Goal: Obtain resource: Obtain resource

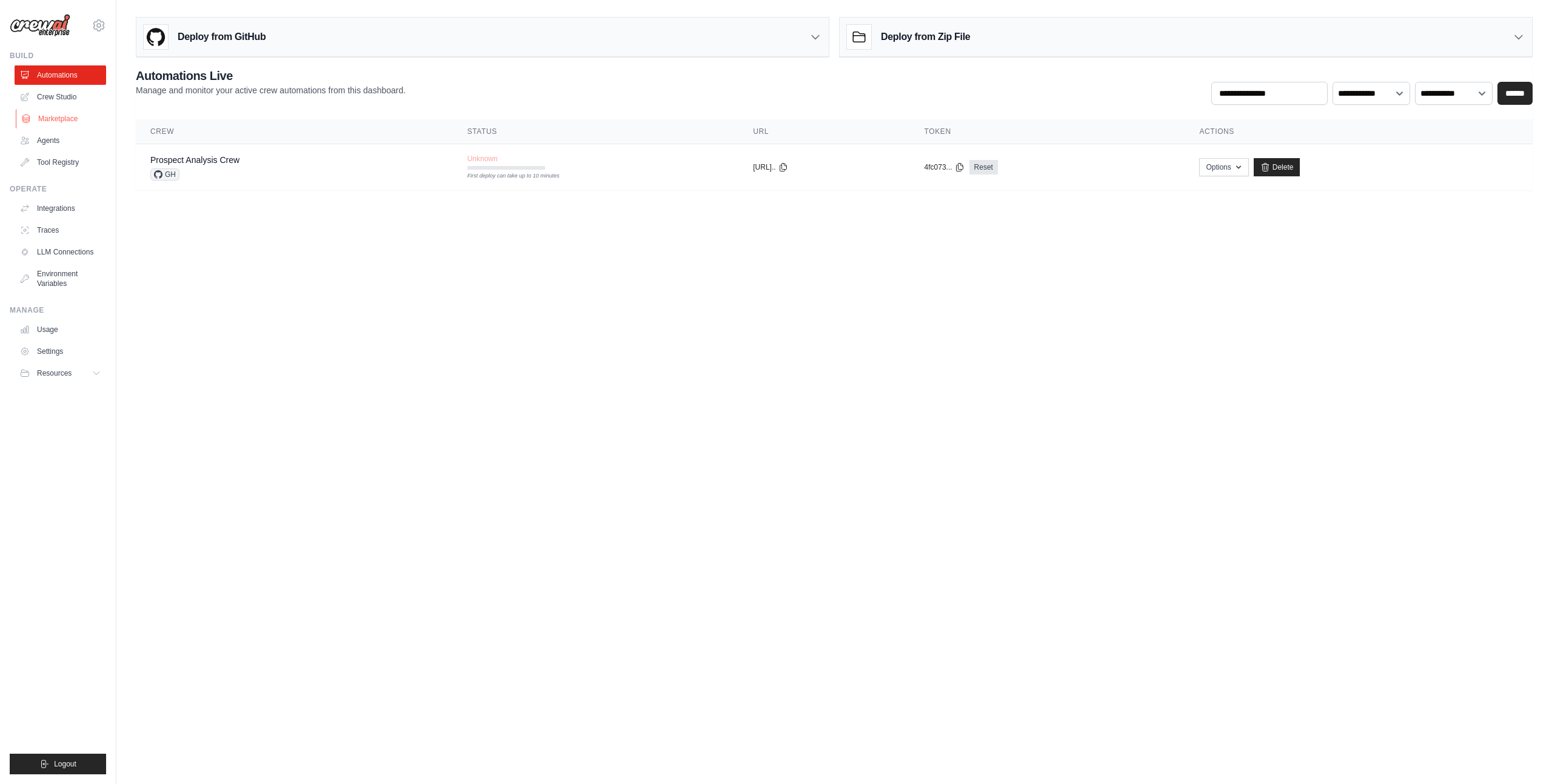
click at [58, 114] on link "Marketplace" at bounding box center [61, 118] width 91 height 19
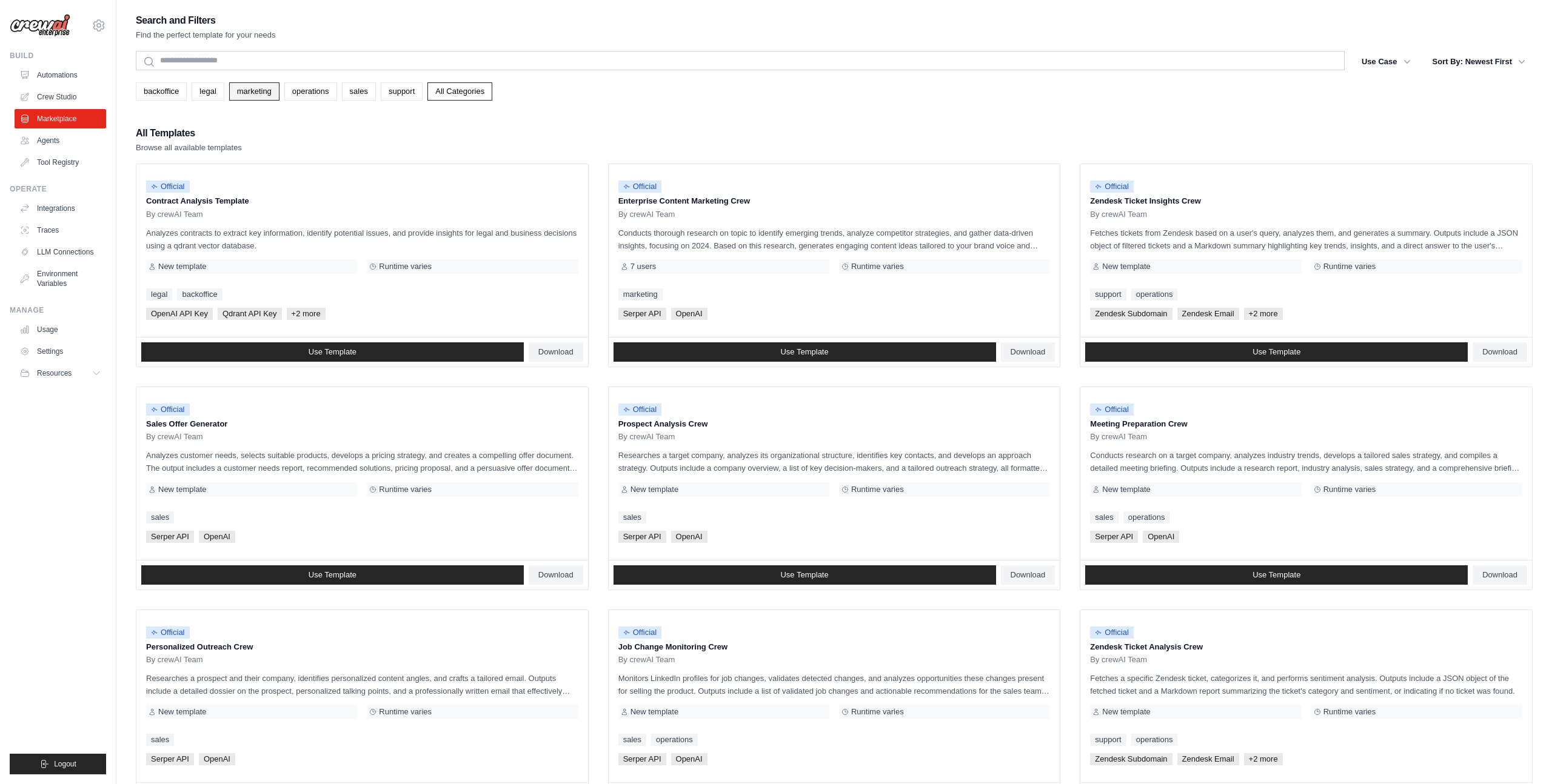
click at [245, 88] on link "marketing" at bounding box center [254, 91] width 50 height 18
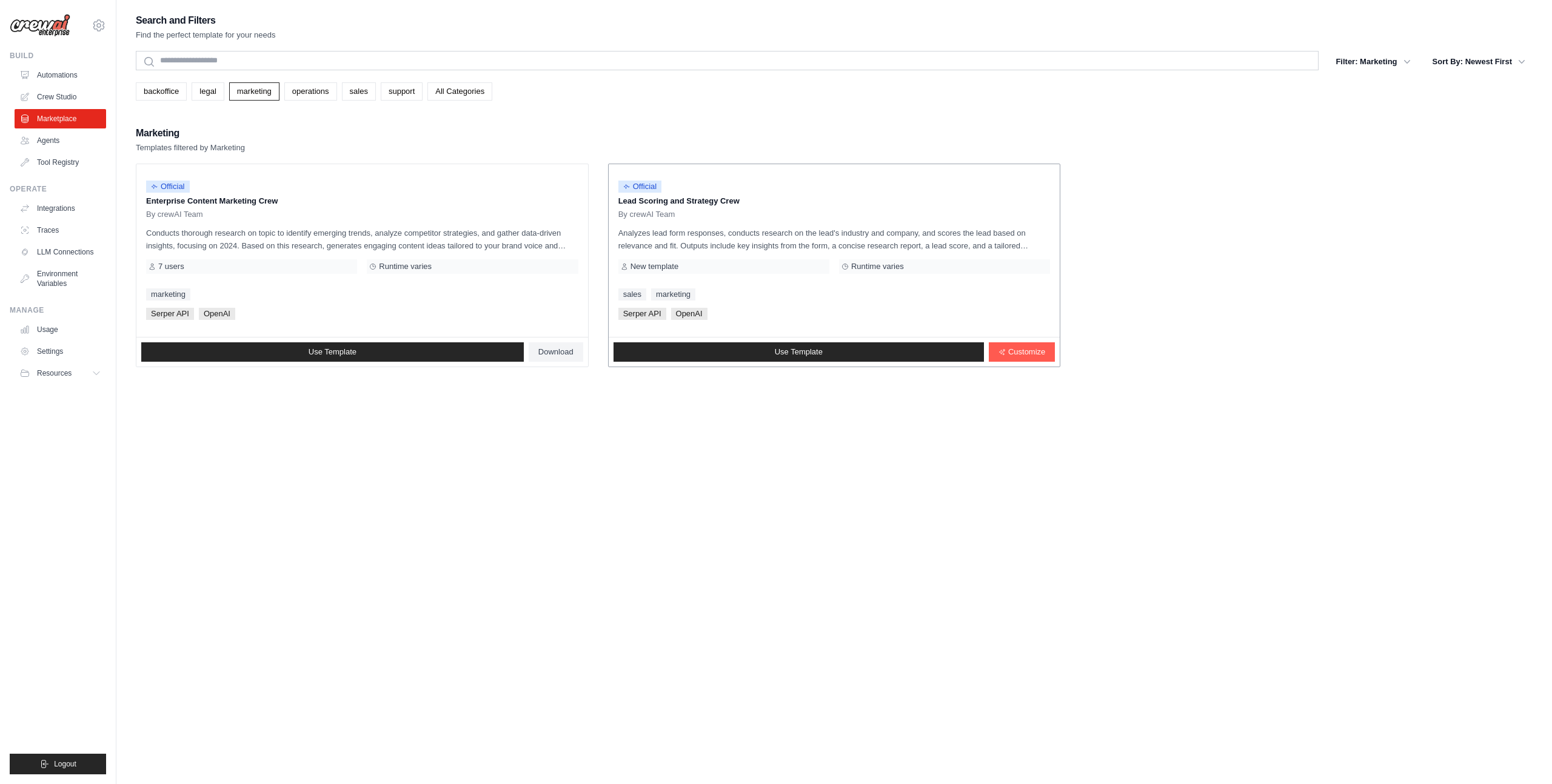
click at [695, 242] on p "Analyzes lead form responses, conducts research on the lead's industry and comp…" at bounding box center [834, 239] width 432 height 26
click at [692, 211] on div "By crewAI Team" at bounding box center [834, 214] width 432 height 9
click at [689, 200] on p "Lead Scoring and Strategy Crew" at bounding box center [834, 201] width 432 height 12
click at [698, 269] on div "New template" at bounding box center [724, 267] width 211 height 15
click at [897, 349] on link "Use Template" at bounding box center [799, 352] width 370 height 19
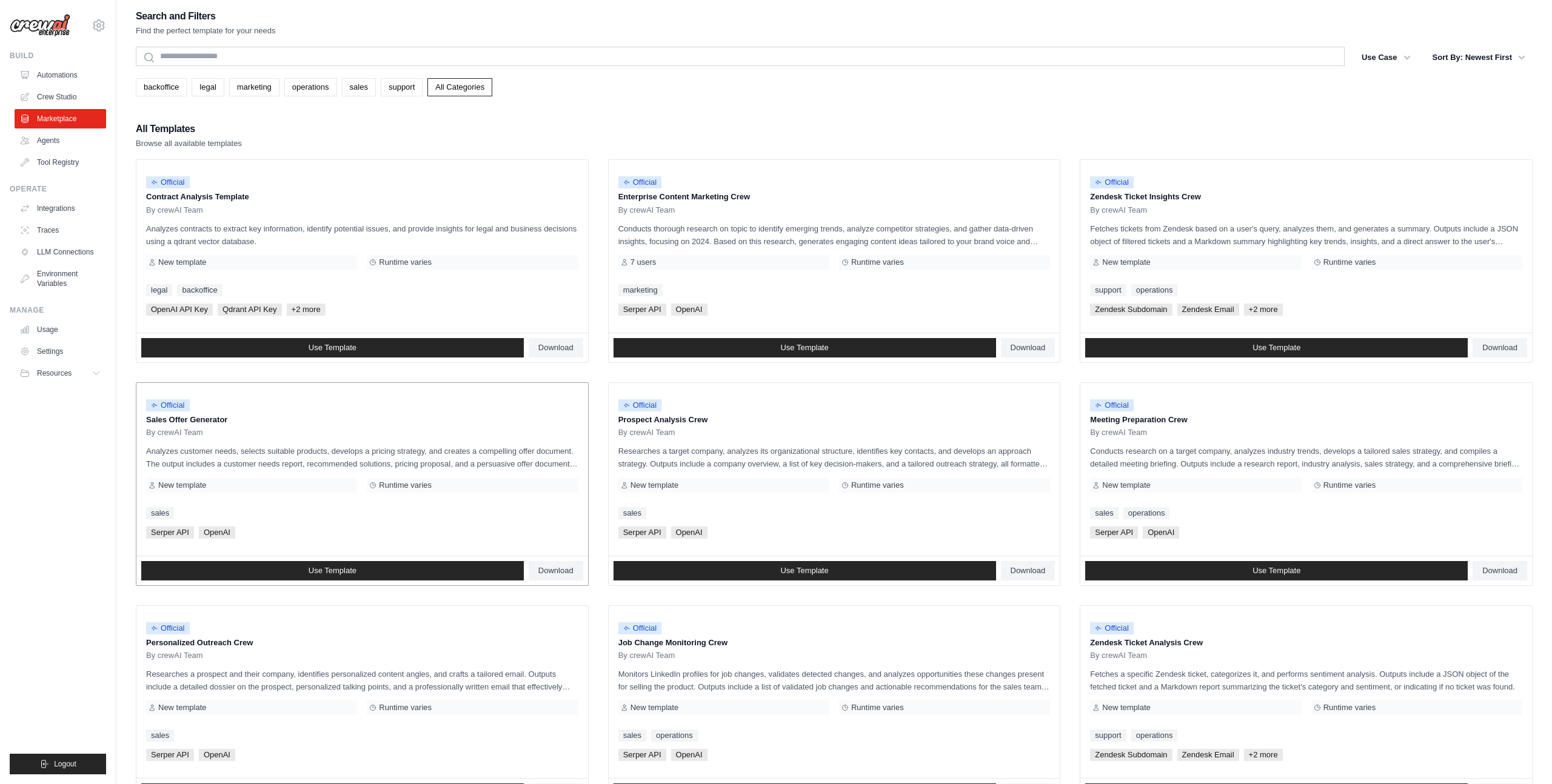
scroll to position [5, 0]
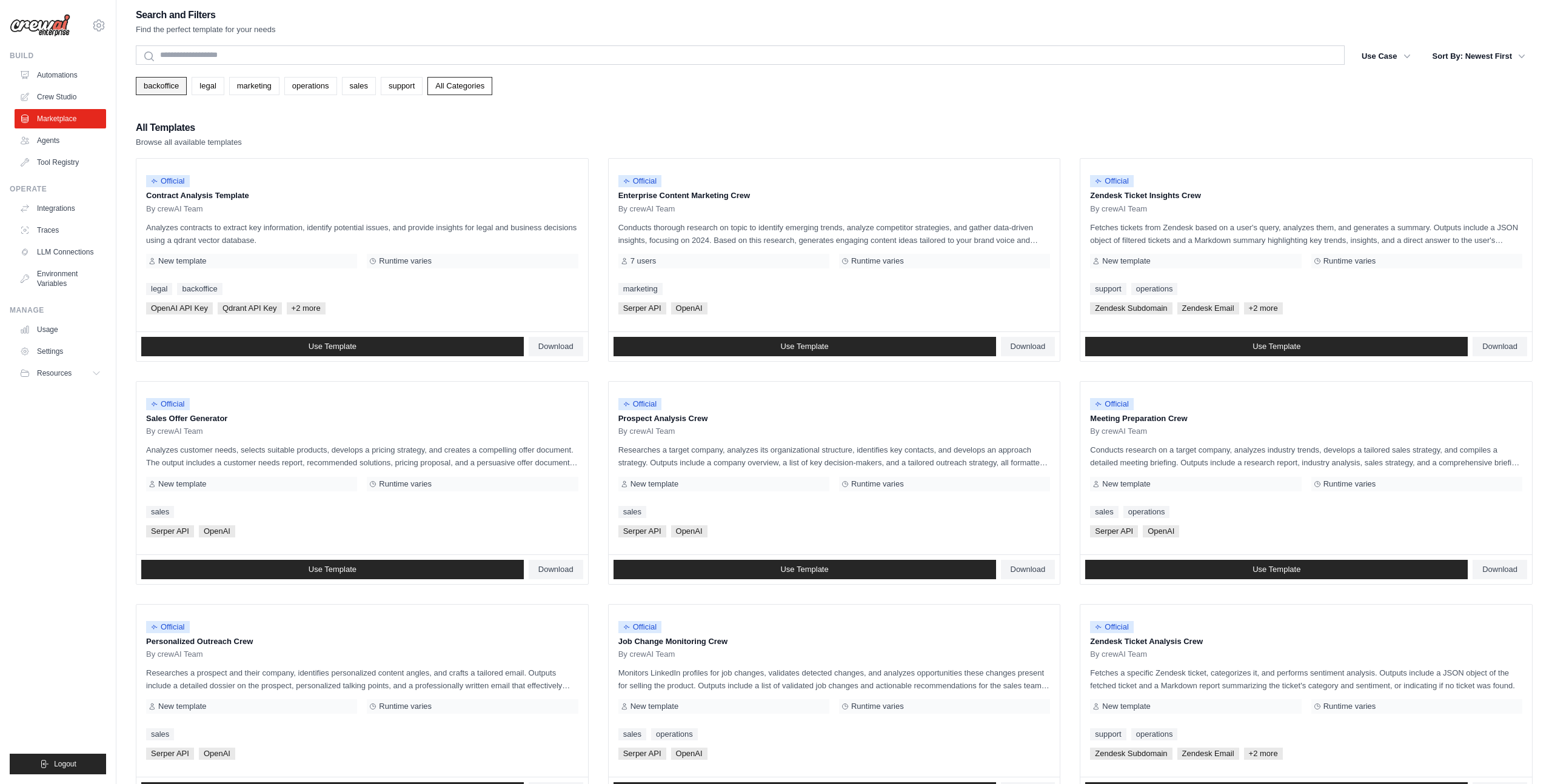
click at [157, 87] on link "backoffice" at bounding box center [161, 86] width 51 height 18
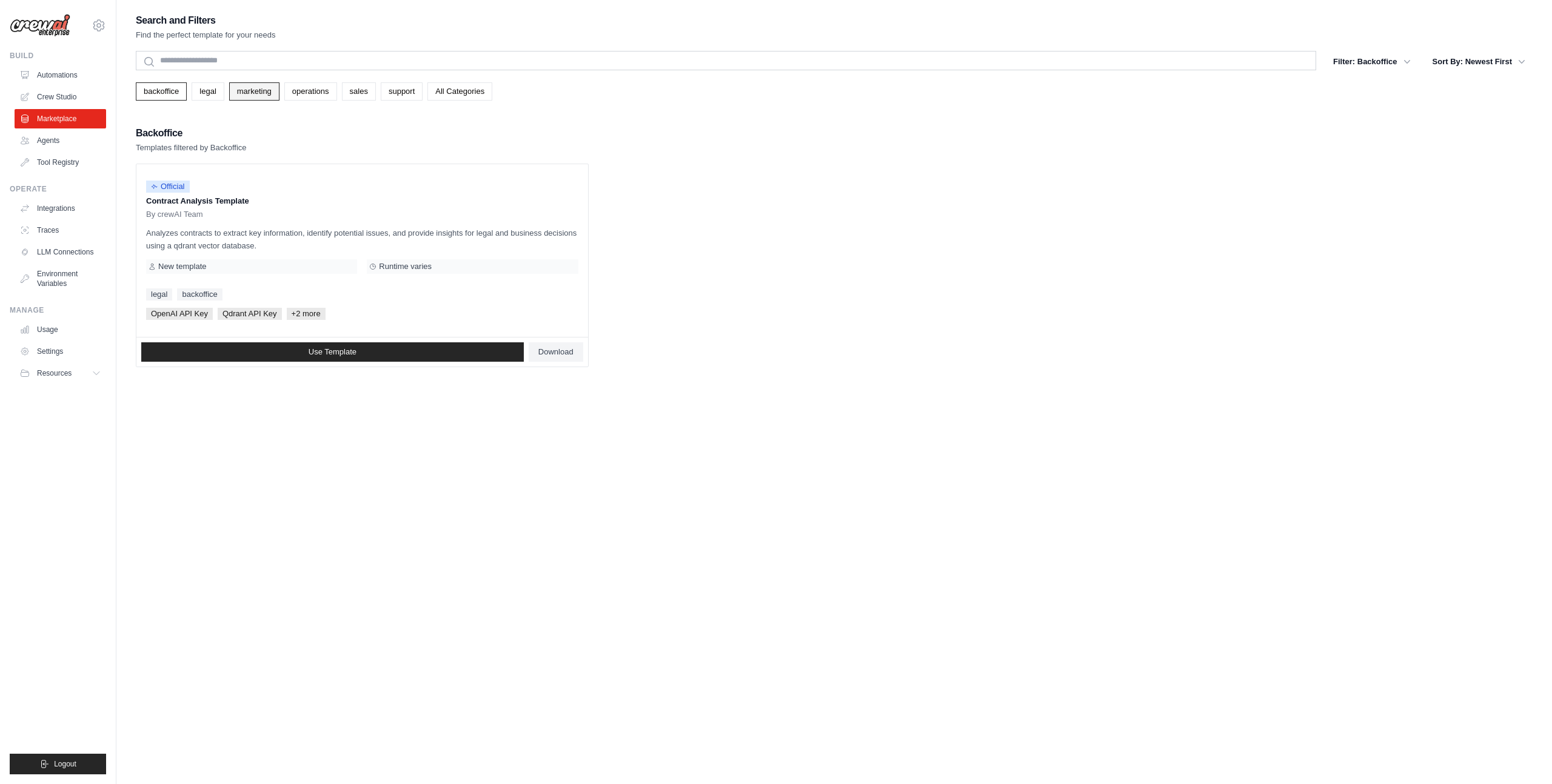
click at [247, 90] on link "marketing" at bounding box center [254, 91] width 50 height 18
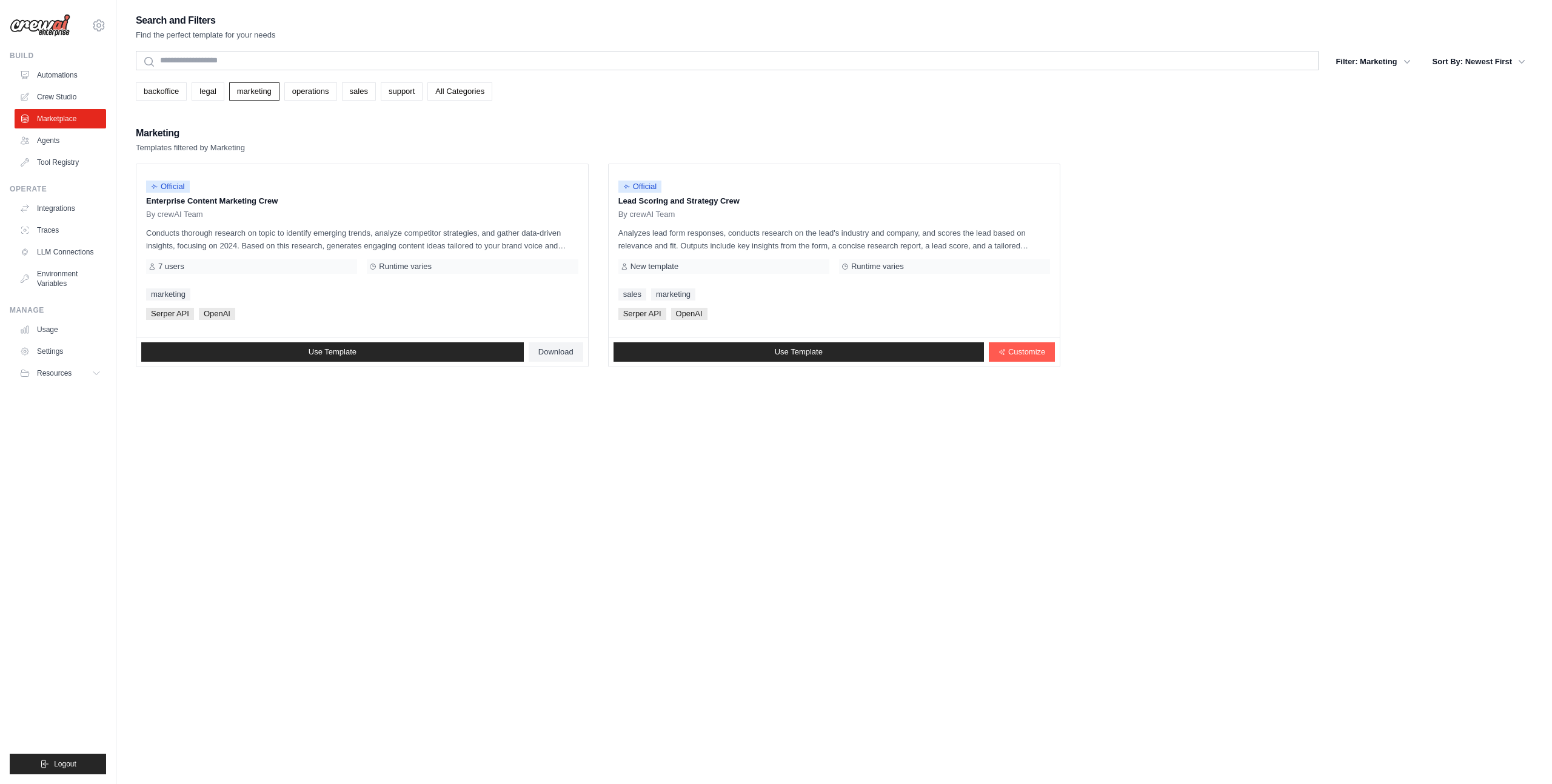
click at [829, 546] on div "Search and Filters Find the perfect template for your needs Search Filter: Mark…" at bounding box center [834, 404] width 1397 height 784
click at [1027, 351] on span "Customize" at bounding box center [1026, 352] width 37 height 9
click at [762, 300] on div "sales marketing" at bounding box center [834, 294] width 432 height 12
click at [805, 264] on div "New template" at bounding box center [724, 267] width 211 height 15
click at [934, 346] on link "Use Template" at bounding box center [799, 352] width 370 height 19
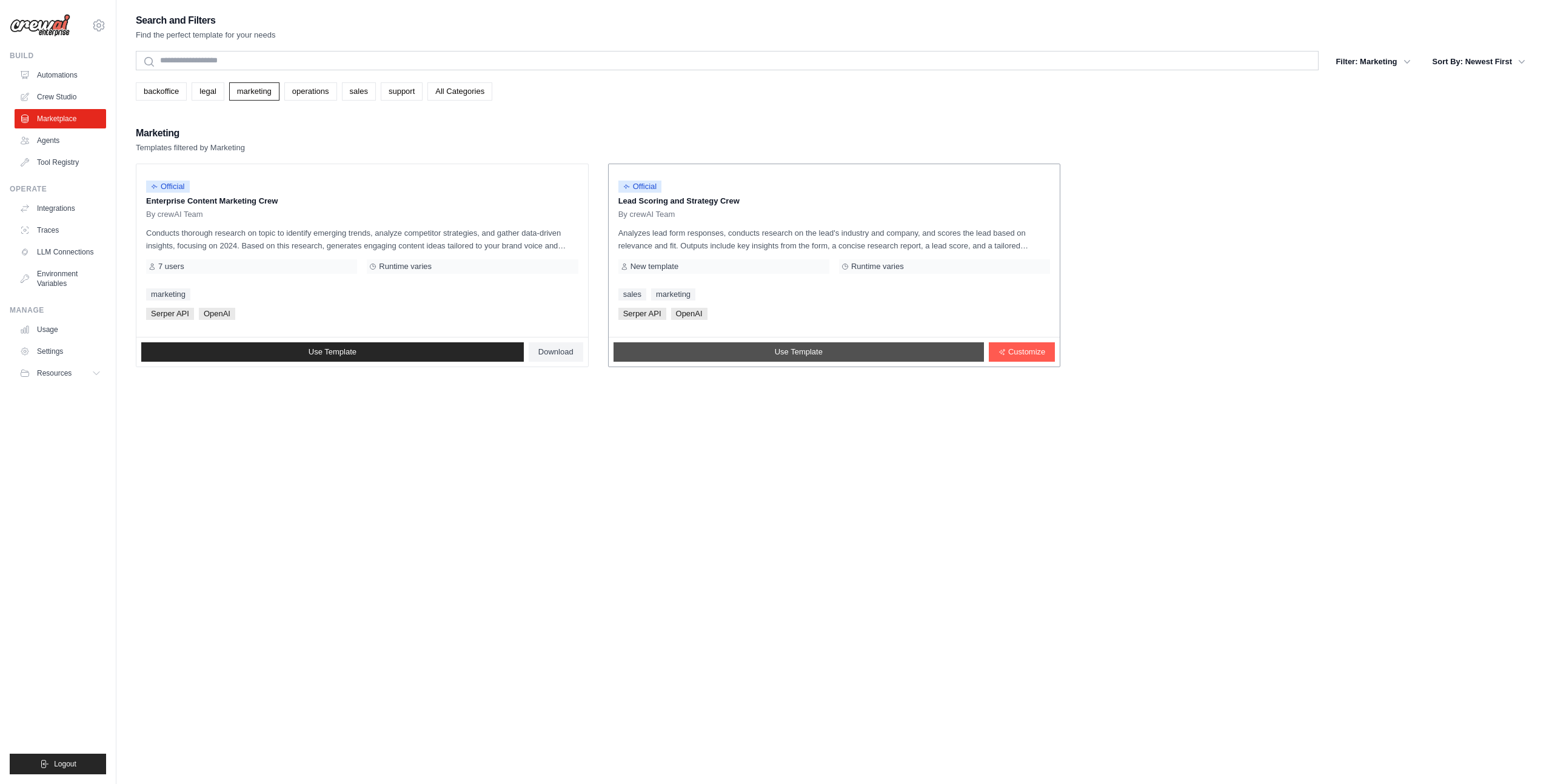
click at [813, 352] on span "Use Template" at bounding box center [799, 352] width 48 height 9
click at [1019, 353] on span "Customize" at bounding box center [1026, 352] width 37 height 9
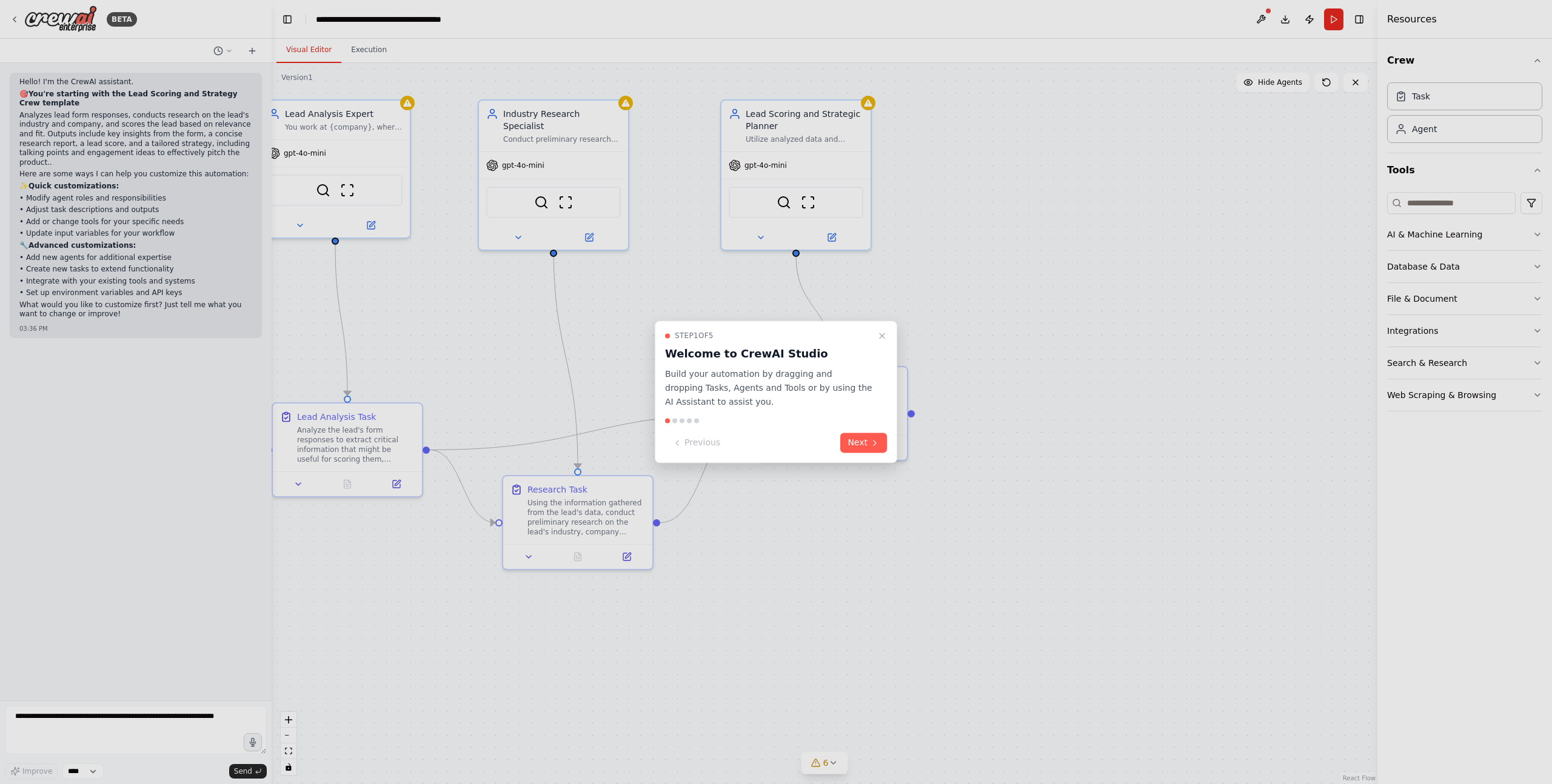
click at [331, 127] on div at bounding box center [776, 392] width 1552 height 784
click at [319, 119] on div at bounding box center [776, 392] width 1552 height 784
click at [342, 447] on div at bounding box center [776, 392] width 1552 height 784
click at [298, 480] on div at bounding box center [776, 392] width 1552 height 784
click at [298, 483] on div at bounding box center [776, 392] width 1552 height 784
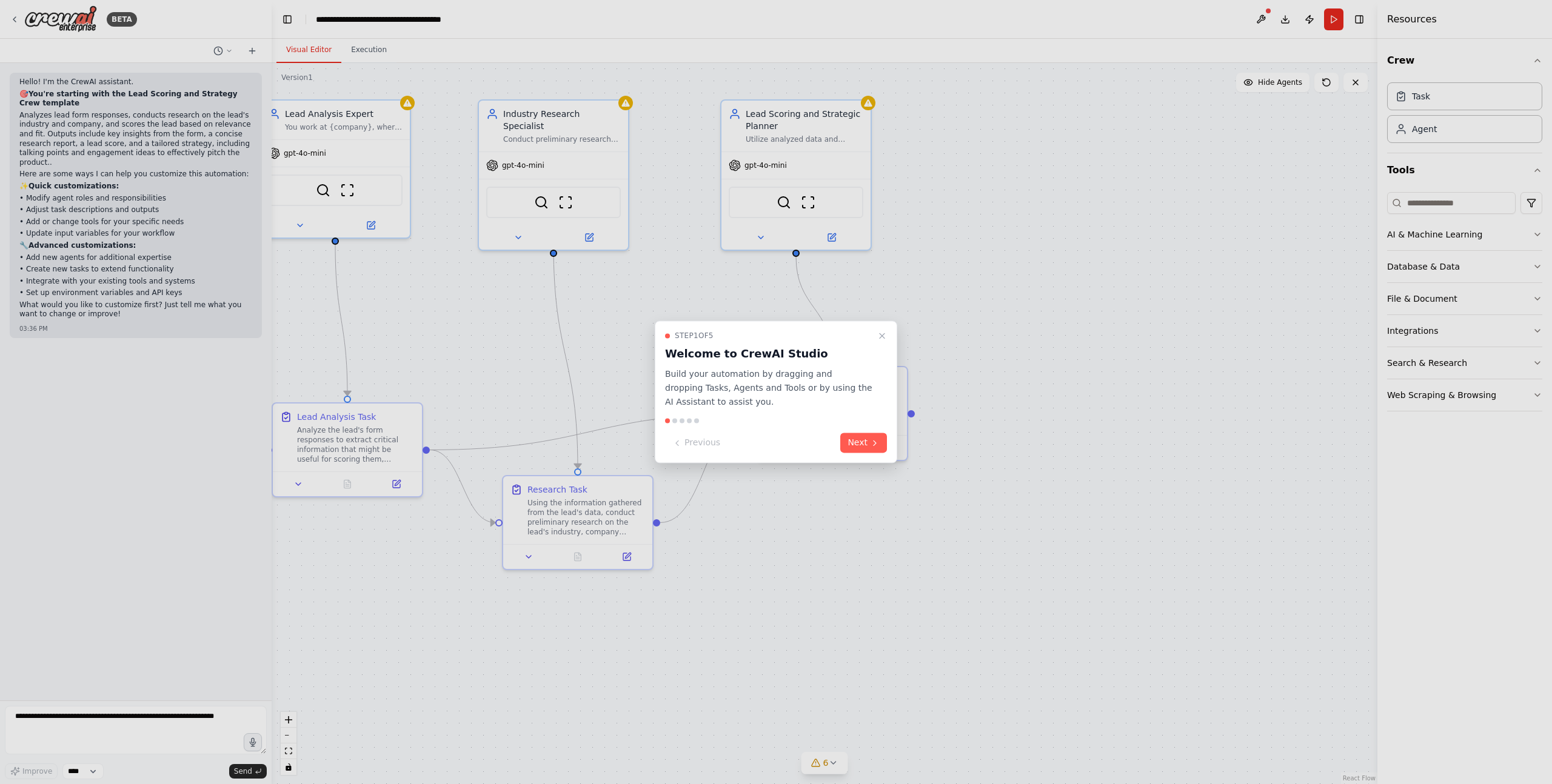
click at [298, 483] on div at bounding box center [776, 392] width 1552 height 784
click at [445, 337] on div at bounding box center [776, 392] width 1552 height 784
click at [350, 414] on div at bounding box center [776, 392] width 1552 height 784
click at [397, 484] on div at bounding box center [776, 392] width 1552 height 784
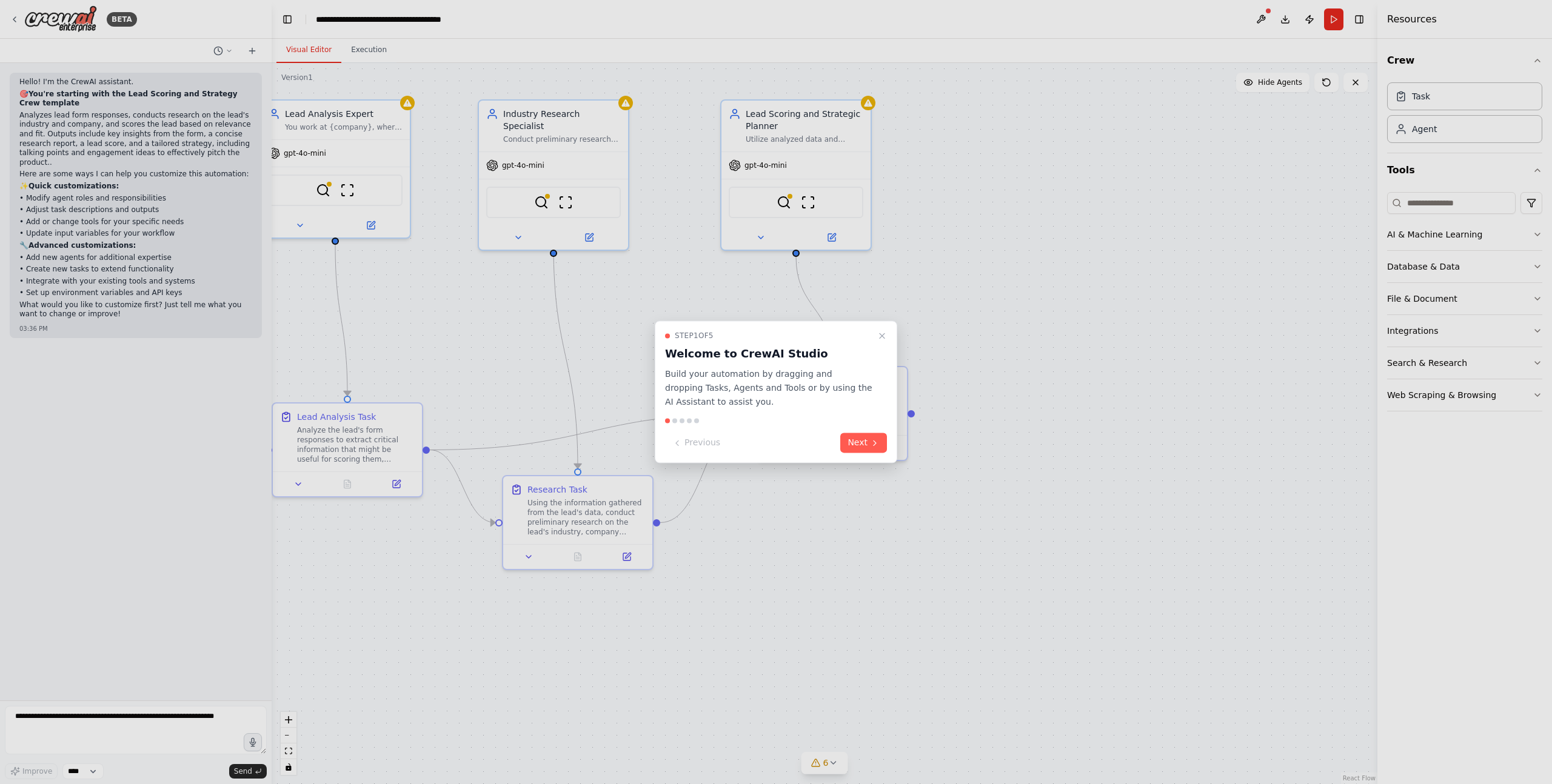
click at [300, 482] on div at bounding box center [776, 392] width 1552 height 784
click at [298, 484] on div at bounding box center [776, 392] width 1552 height 784
click at [300, 483] on div at bounding box center [776, 392] width 1552 height 784
click at [326, 419] on div at bounding box center [776, 392] width 1552 height 784
click at [401, 481] on div at bounding box center [776, 392] width 1552 height 784
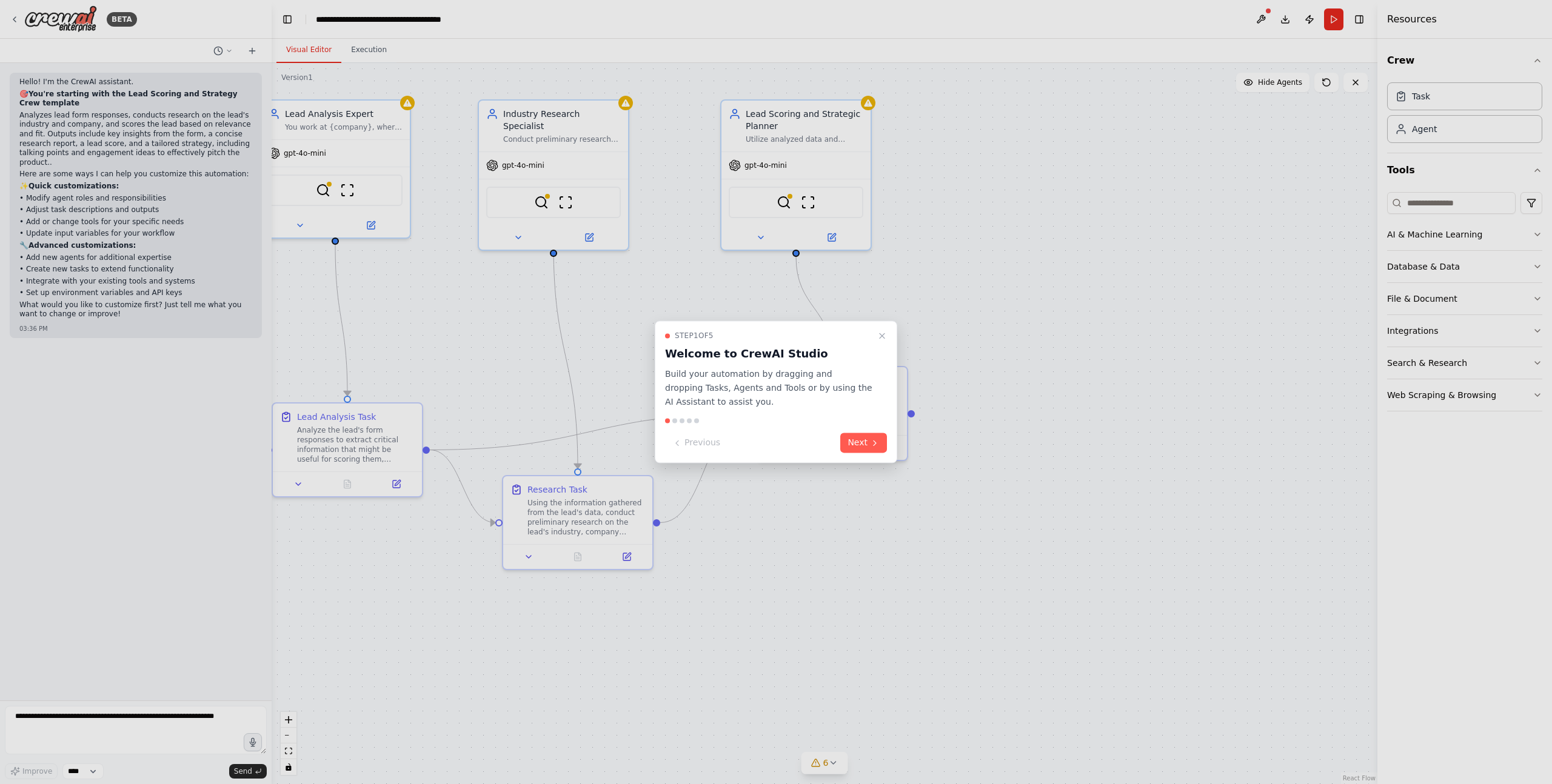
click at [528, 489] on div at bounding box center [776, 392] width 1552 height 784
click at [572, 492] on div at bounding box center [776, 392] width 1552 height 784
click at [598, 525] on div at bounding box center [776, 392] width 1552 height 784
click at [573, 554] on div at bounding box center [776, 392] width 1552 height 784
click at [516, 558] on div at bounding box center [776, 392] width 1552 height 784
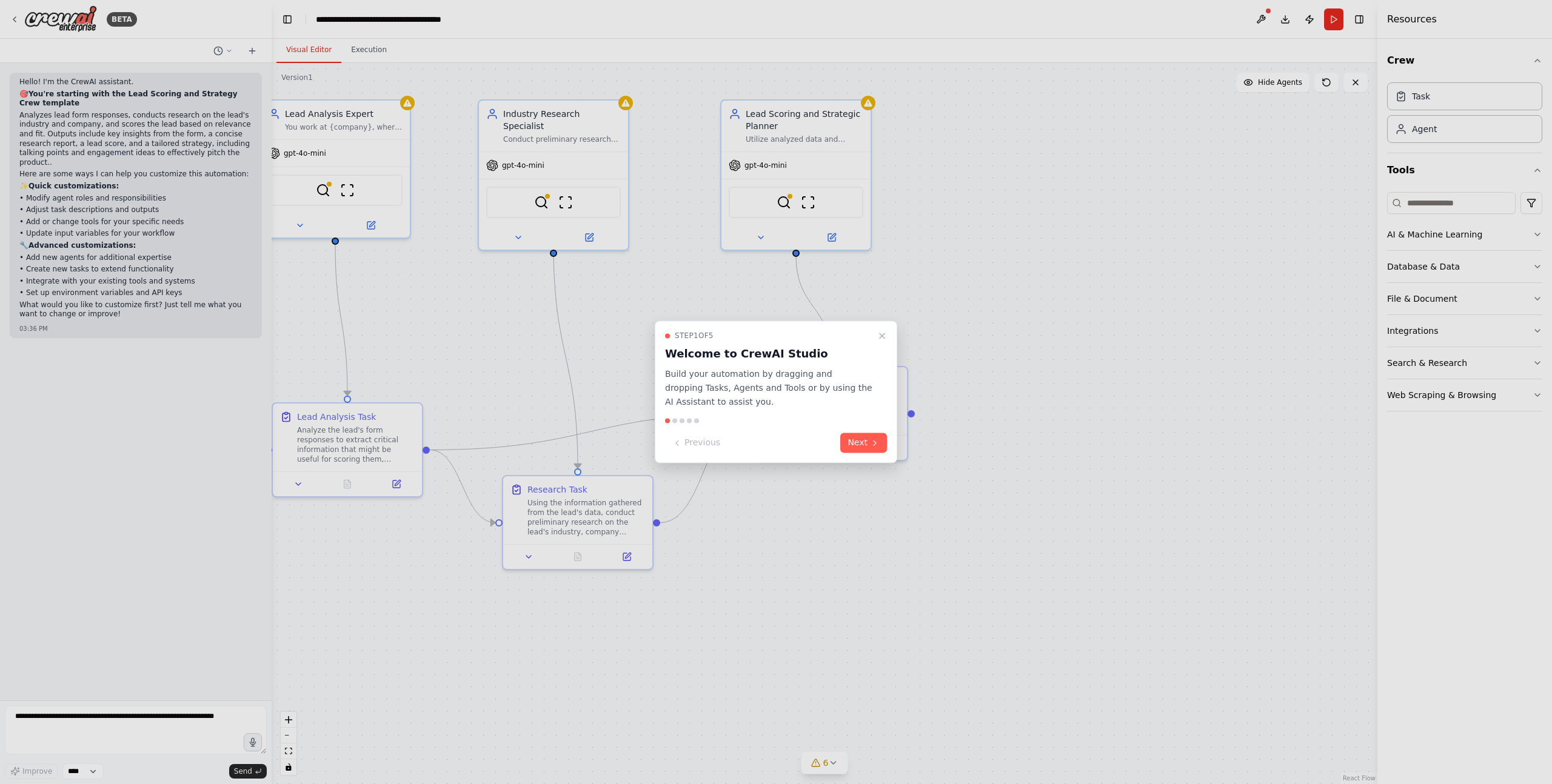
click at [622, 550] on div at bounding box center [776, 392] width 1552 height 784
